Goal: Task Accomplishment & Management: Manage account settings

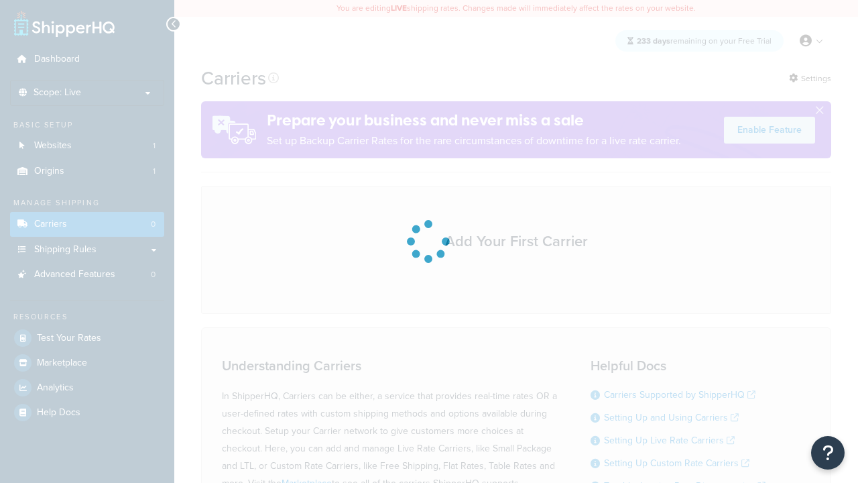
scroll to position [118, 0]
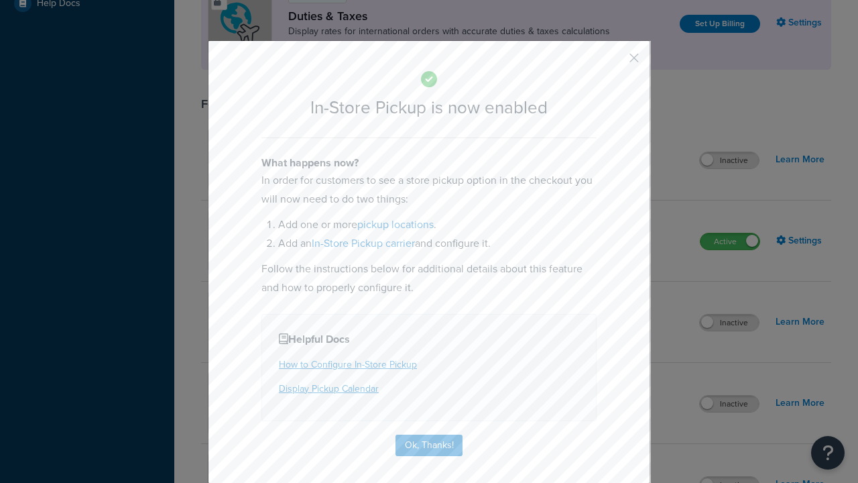
click at [614, 62] on button "button" at bounding box center [614, 62] width 3 height 3
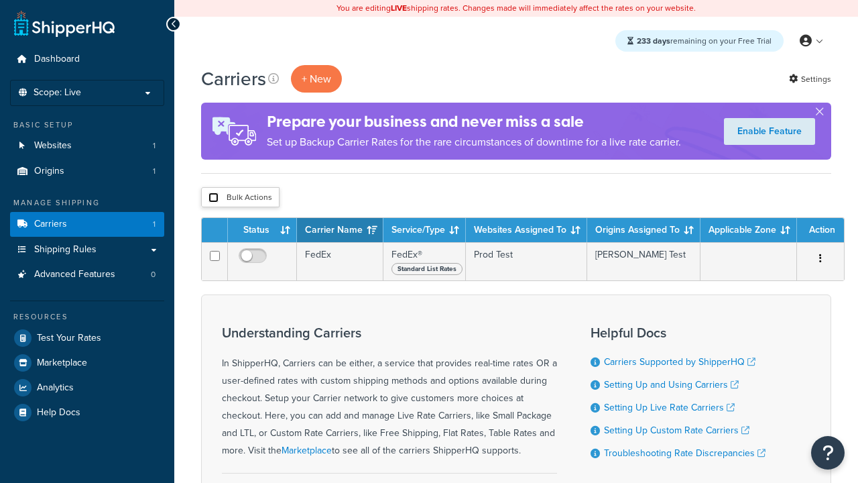
click at [213, 197] on input "checkbox" at bounding box center [214, 197] width 10 height 10
checkbox input "true"
click at [0, 0] on button "Delete" at bounding box center [0, 0] width 0 height 0
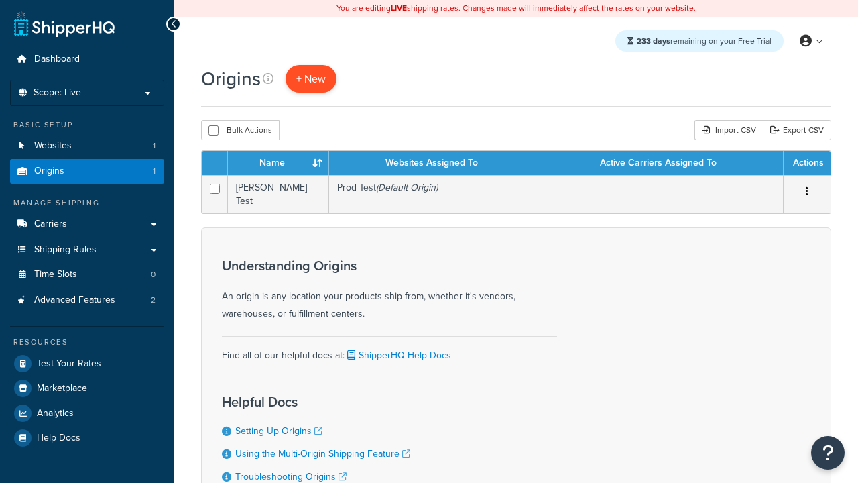
click at [310, 78] on span "+ New" at bounding box center [311, 78] width 30 height 15
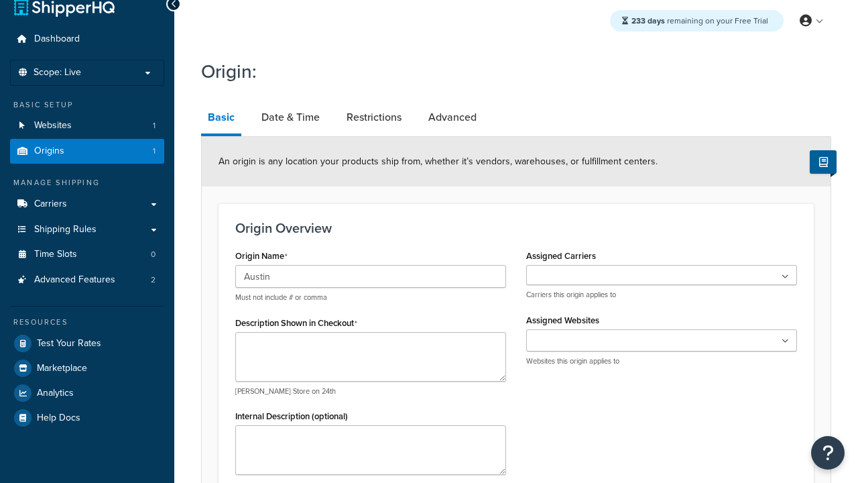
type input "Austin"
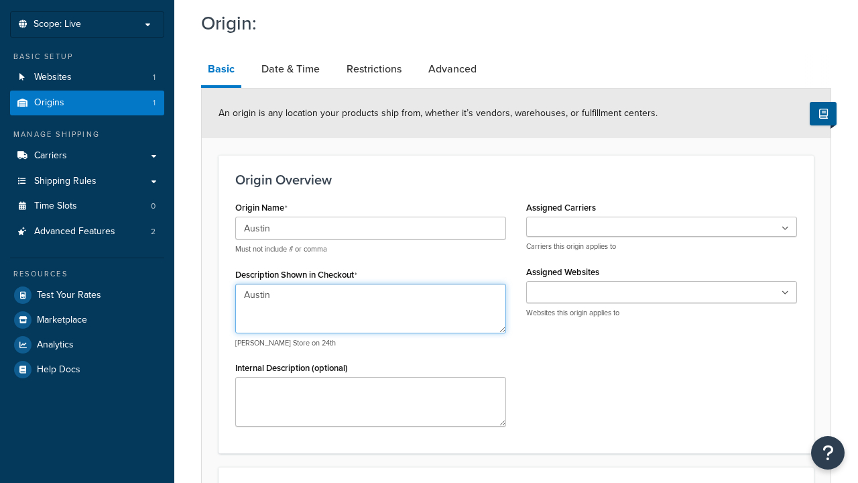
type textarea "Austin"
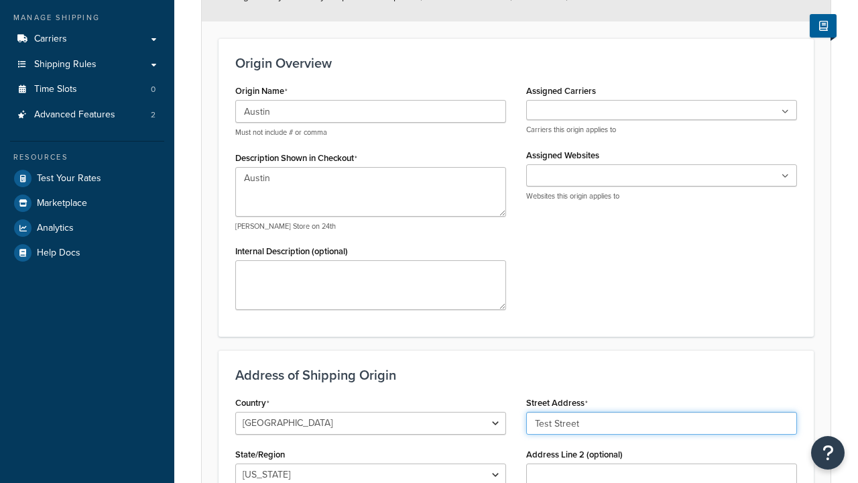
type input "Test Street"
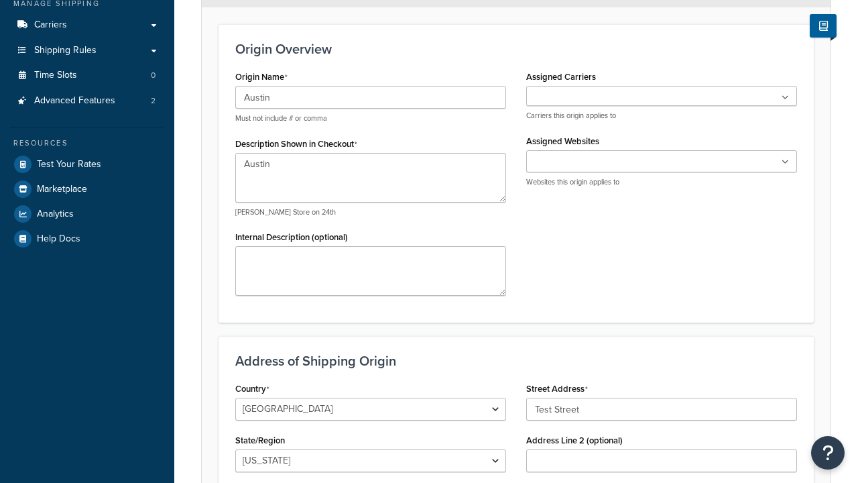
type input "Austin"
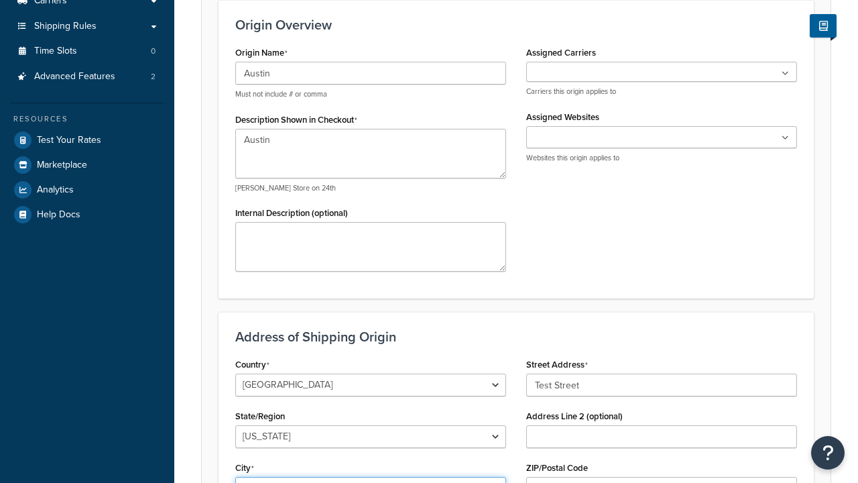
select select "43"
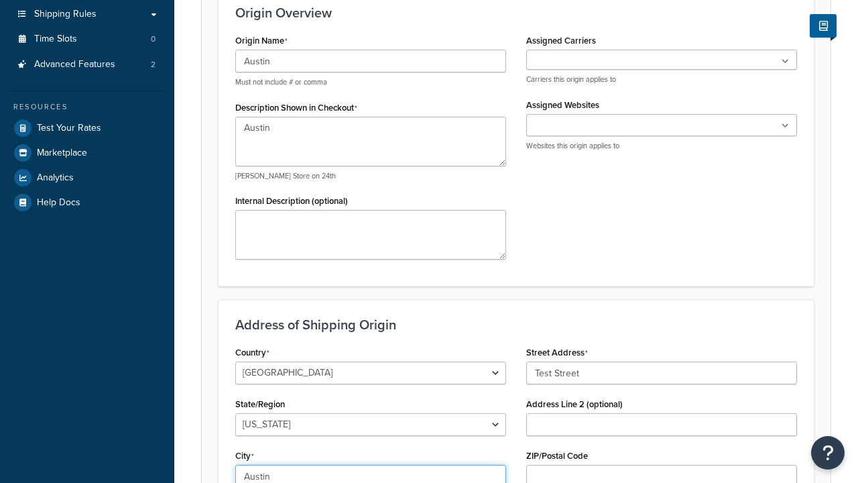
type input "Austin"
type input "78664"
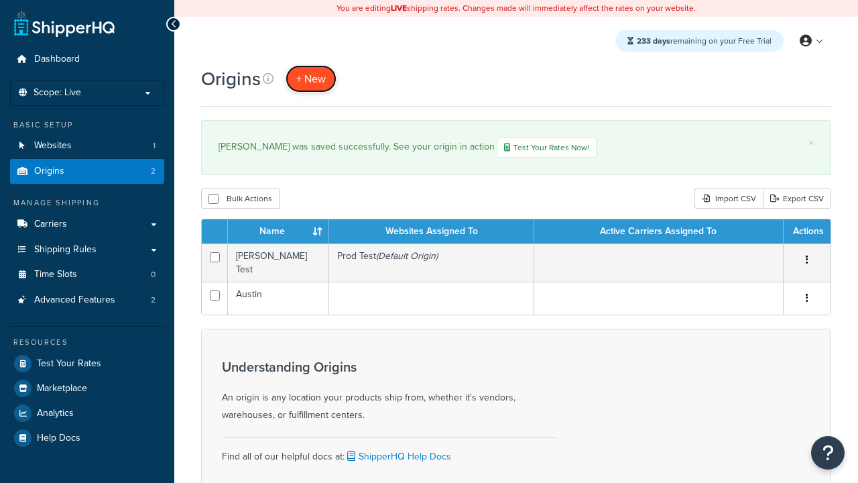
click at [310, 78] on span "+ New" at bounding box center [311, 78] width 30 height 15
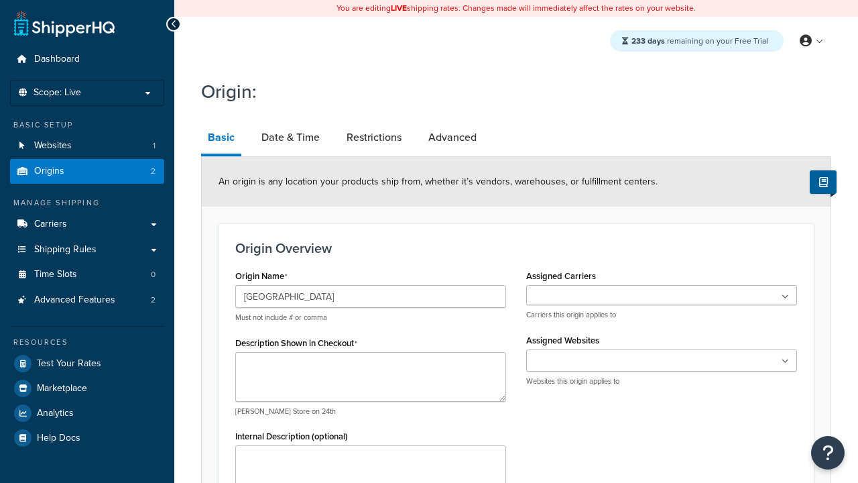
type input "[GEOGRAPHIC_DATA]"
type textarea "[GEOGRAPHIC_DATA]"
type input "Test Street"
type input "Austin"
select select "43"
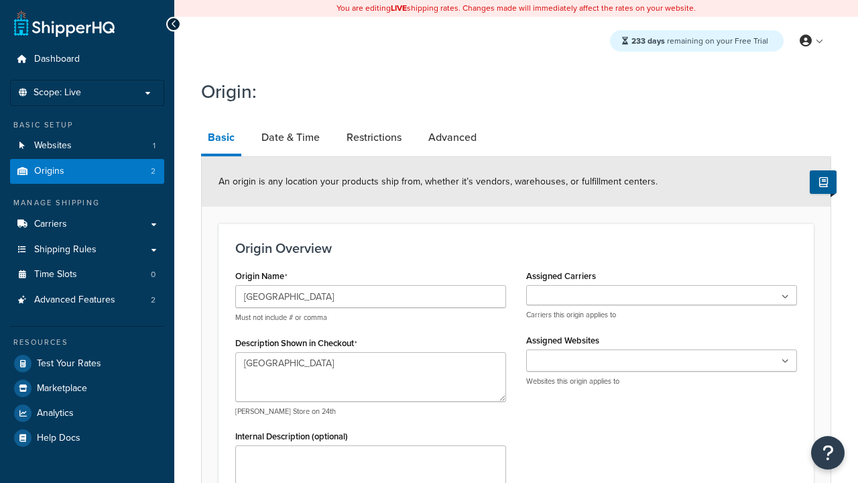
type input "Austin"
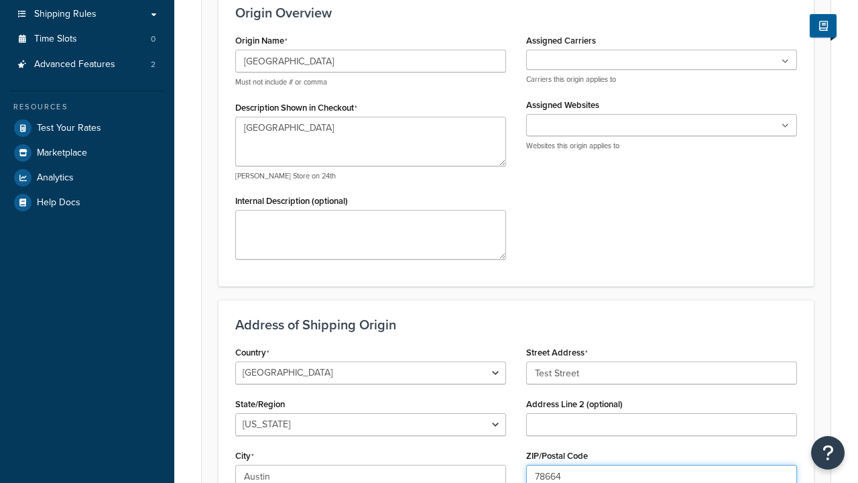
type input "78664"
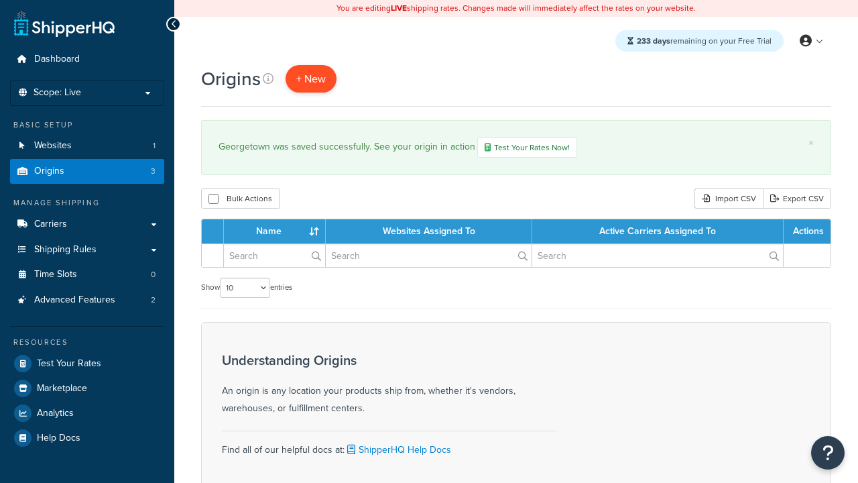
click at [310, 78] on span "+ New" at bounding box center [311, 78] width 30 height 15
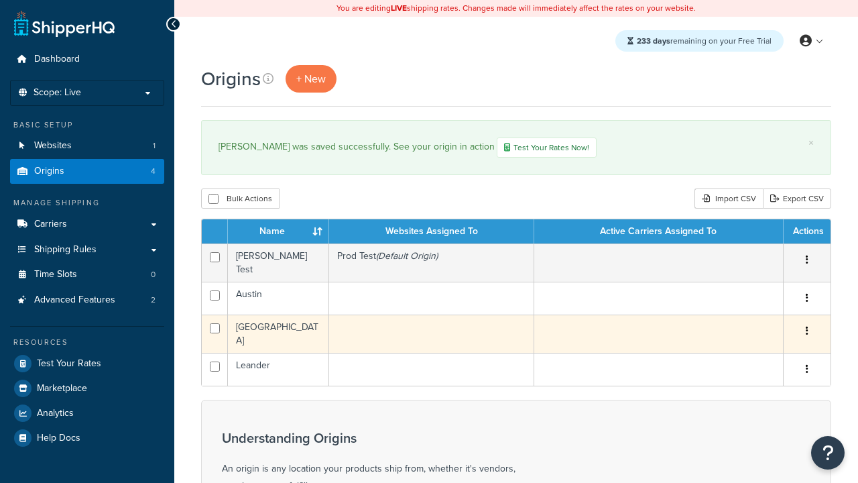
click at [807, 327] on icon "button" at bounding box center [807, 330] width 3 height 9
click at [0, 0] on link "Edit" at bounding box center [0, 0] width 0 height 0
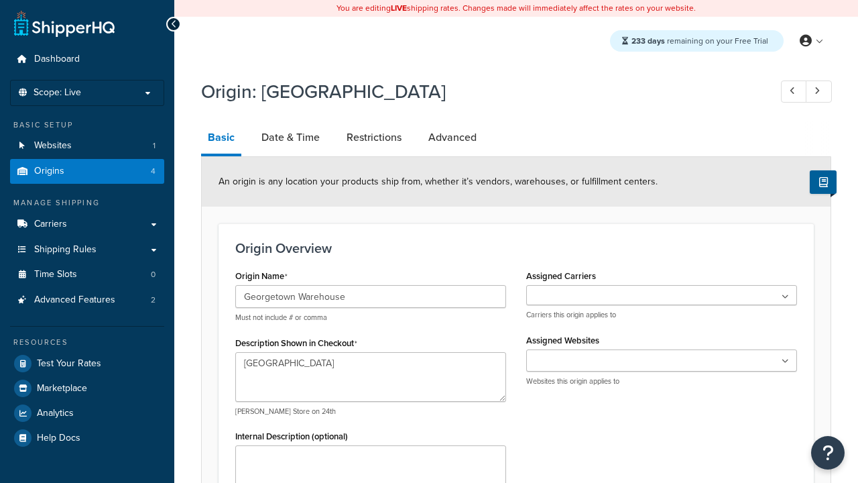
select select "43"
type input "Georgetown Warehouse"
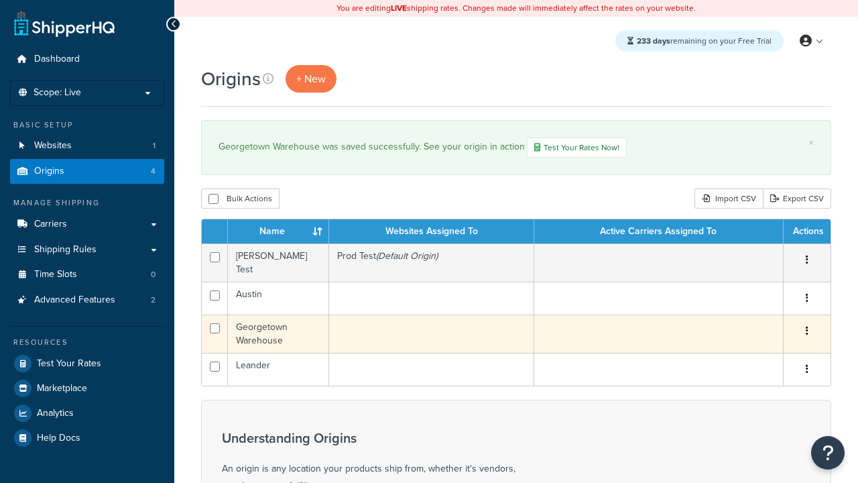
click at [807, 327] on icon "button" at bounding box center [807, 330] width 3 height 9
click at [0, 0] on link "Delete" at bounding box center [0, 0] width 0 height 0
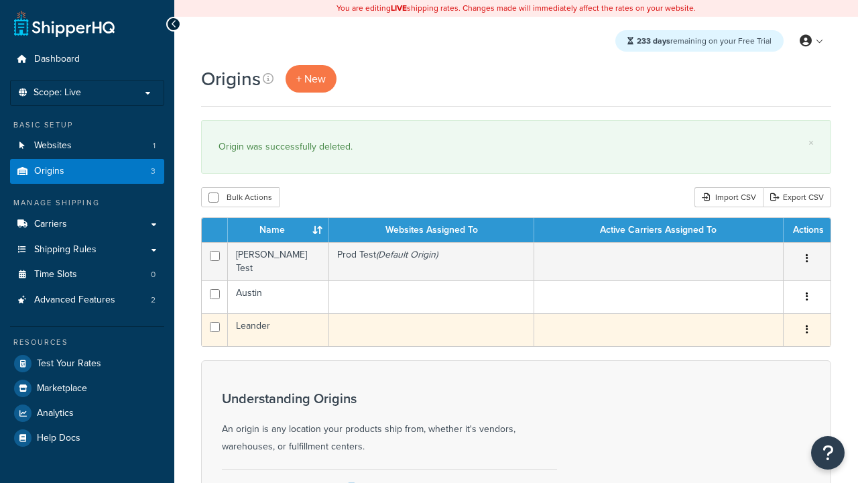
click at [807, 325] on icon "button" at bounding box center [807, 329] width 3 height 9
click at [0, 0] on link "Duplicate" at bounding box center [0, 0] width 0 height 0
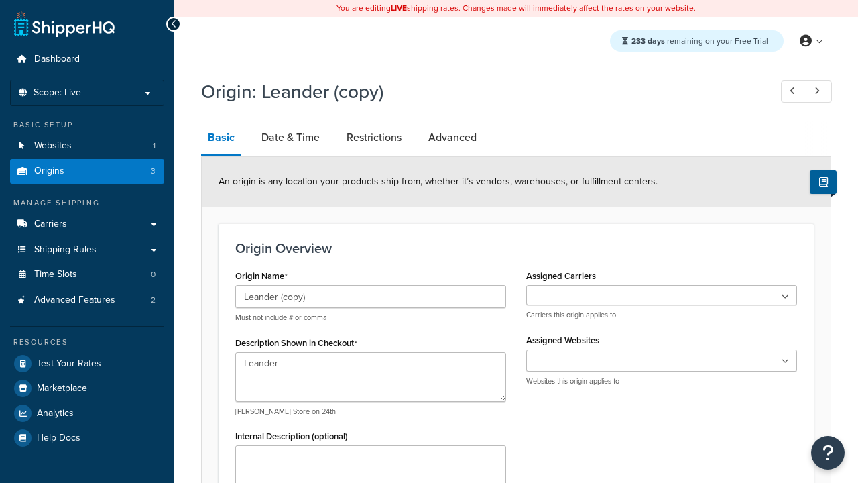
select select "43"
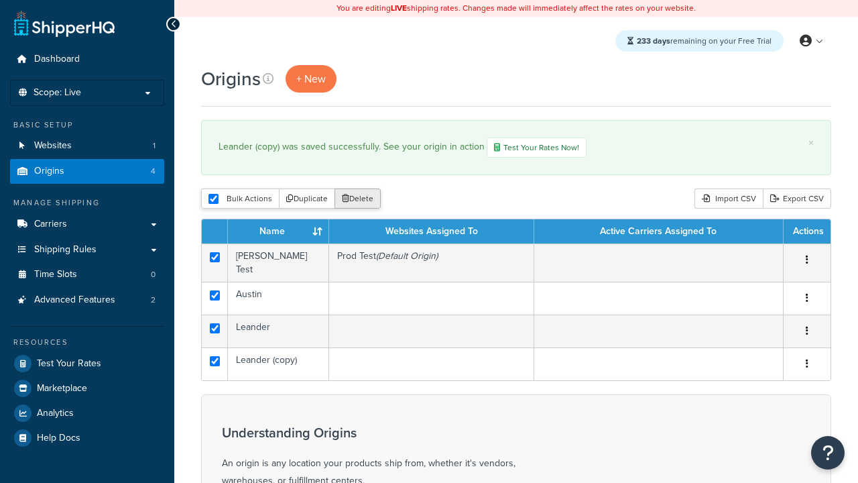
click at [357, 199] on button "Delete" at bounding box center [358, 198] width 46 height 20
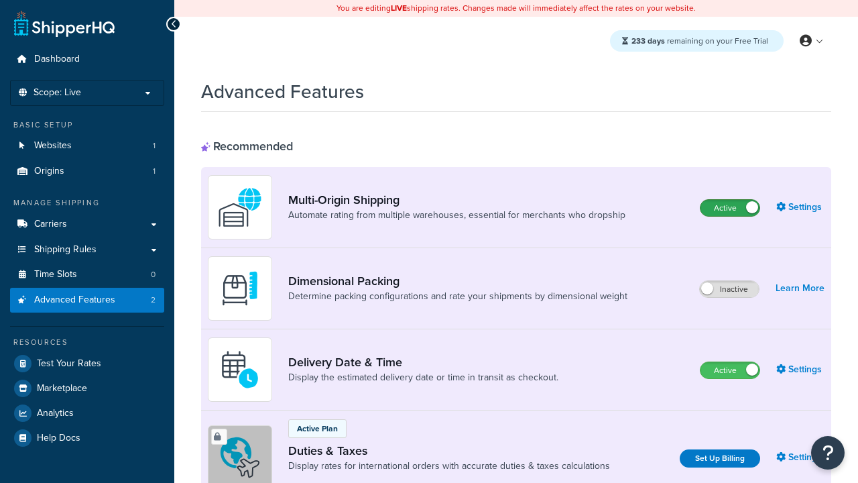
click at [730, 208] on label "Active" at bounding box center [730, 208] width 59 height 16
click at [730, 370] on label "Active" at bounding box center [730, 370] width 59 height 16
